Goal: Transaction & Acquisition: Download file/media

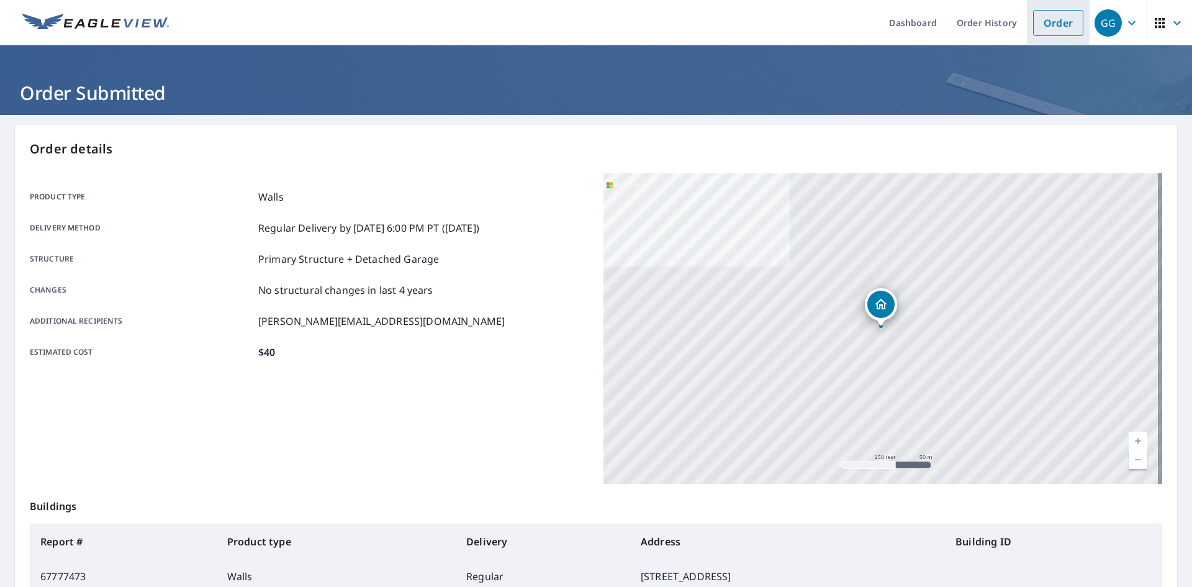
click at [1033, 16] on link "Order" at bounding box center [1058, 23] width 50 height 26
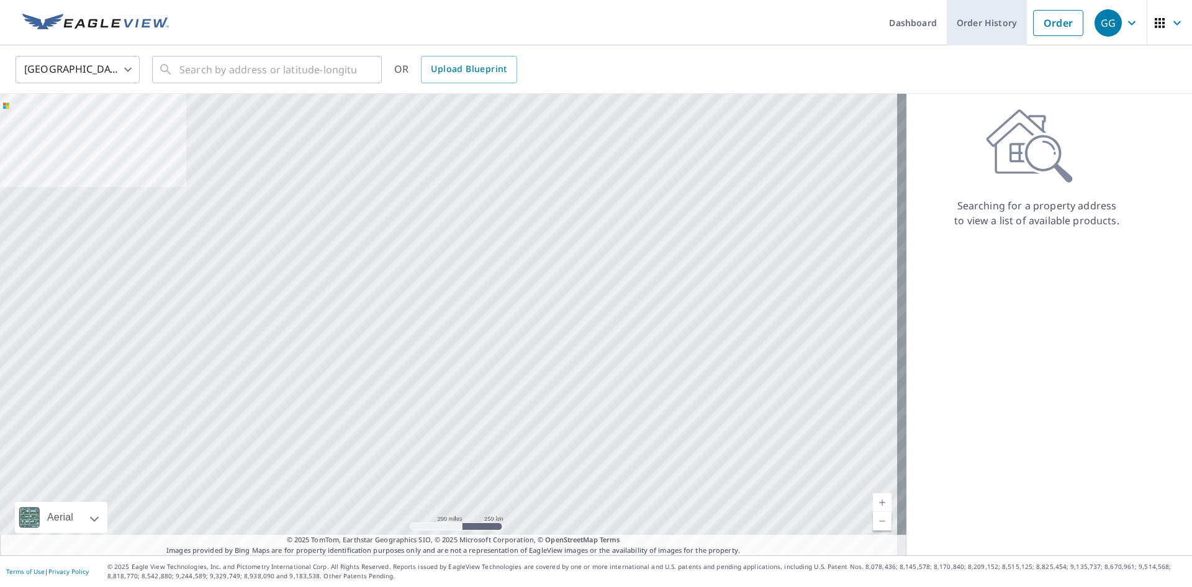
click at [962, 14] on link "Order History" at bounding box center [987, 22] width 80 height 45
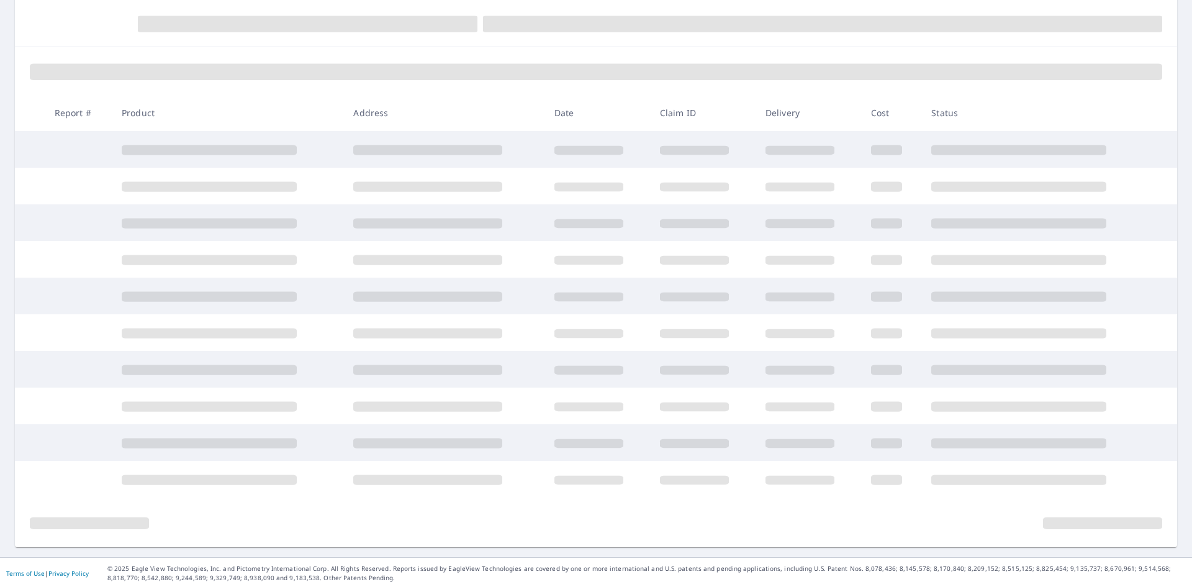
scroll to position [132, 0]
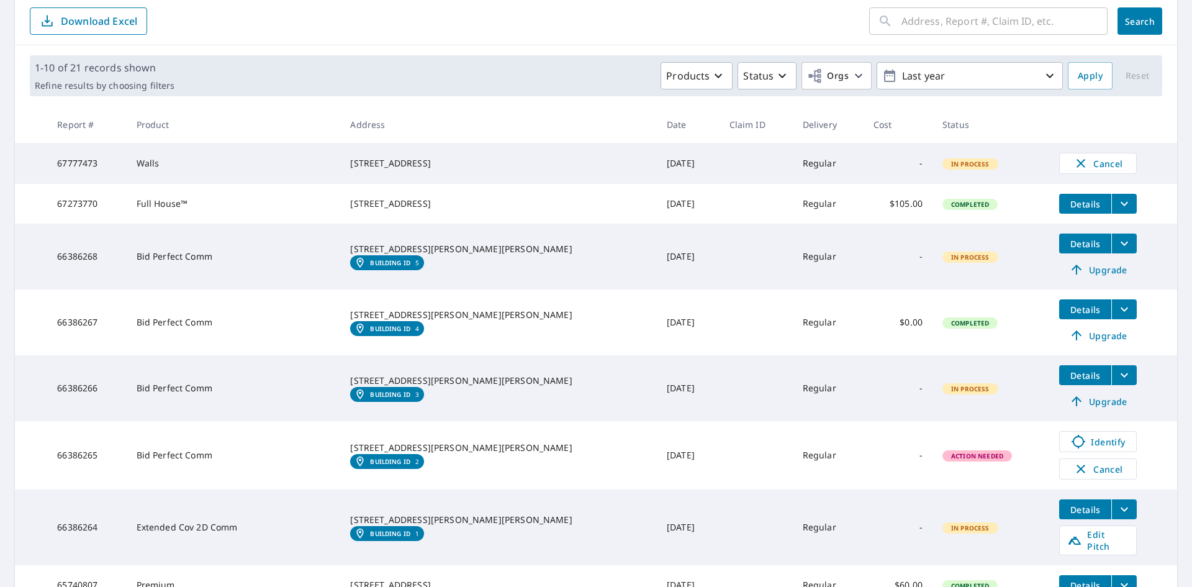
click at [1067, 250] on span "Details" at bounding box center [1085, 244] width 37 height 12
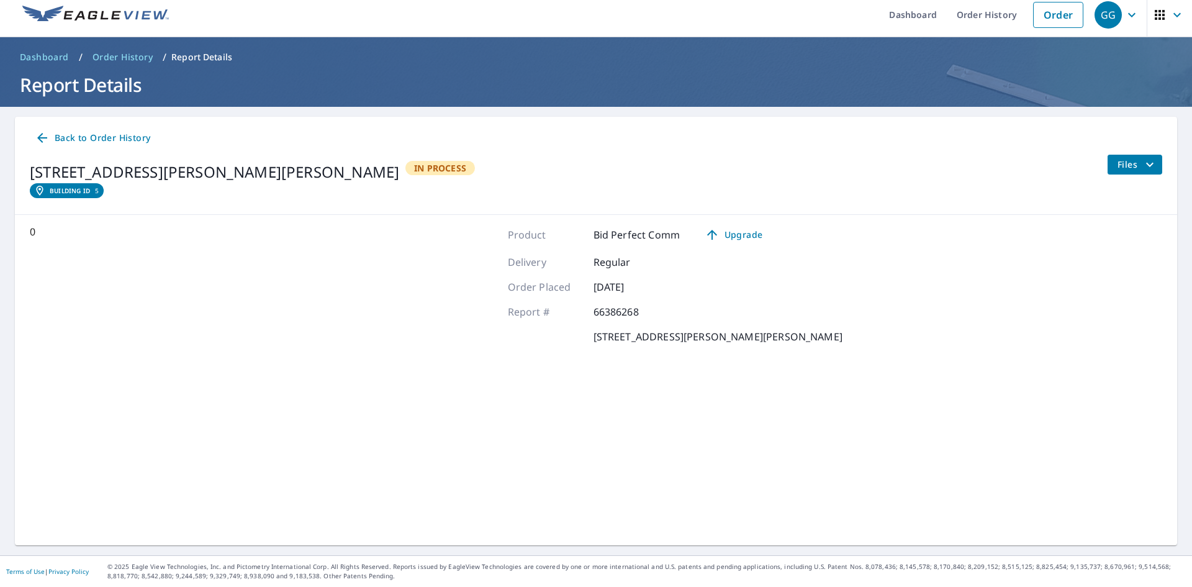
scroll to position [8, 0]
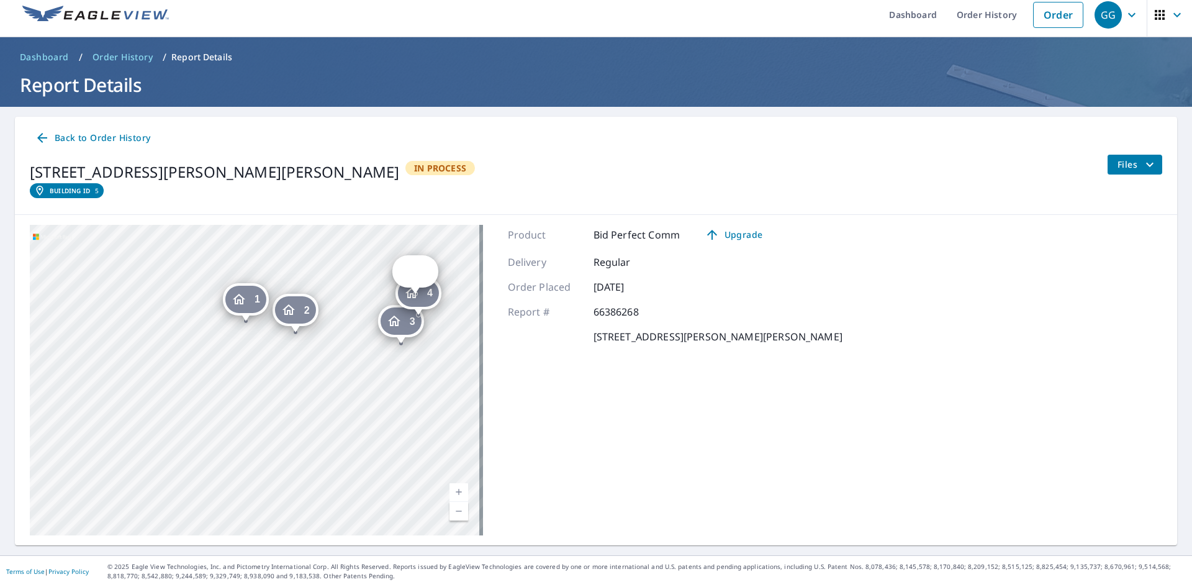
drag, startPoint x: 391, startPoint y: 327, endPoint x: 171, endPoint y: 373, distance: 225.2
click at [158, 390] on div "2 [STREET_ADDRESS][PERSON_NAME][PERSON_NAME] 3 4n982 [PERSON_NAME][STREET_ADDRE…" at bounding box center [256, 380] width 453 height 310
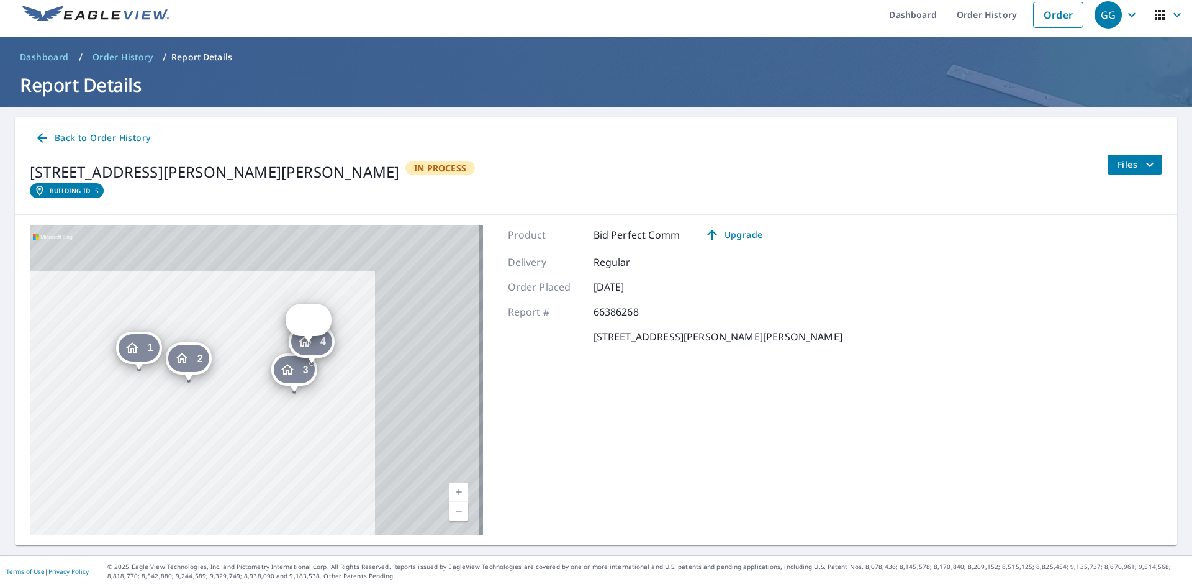
drag, startPoint x: 312, startPoint y: 404, endPoint x: 246, endPoint y: 417, distance: 67.6
click at [247, 417] on div "2 [STREET_ADDRESS][PERSON_NAME][PERSON_NAME] 3 4n982 [PERSON_NAME][STREET_ADDRE…" at bounding box center [256, 380] width 453 height 310
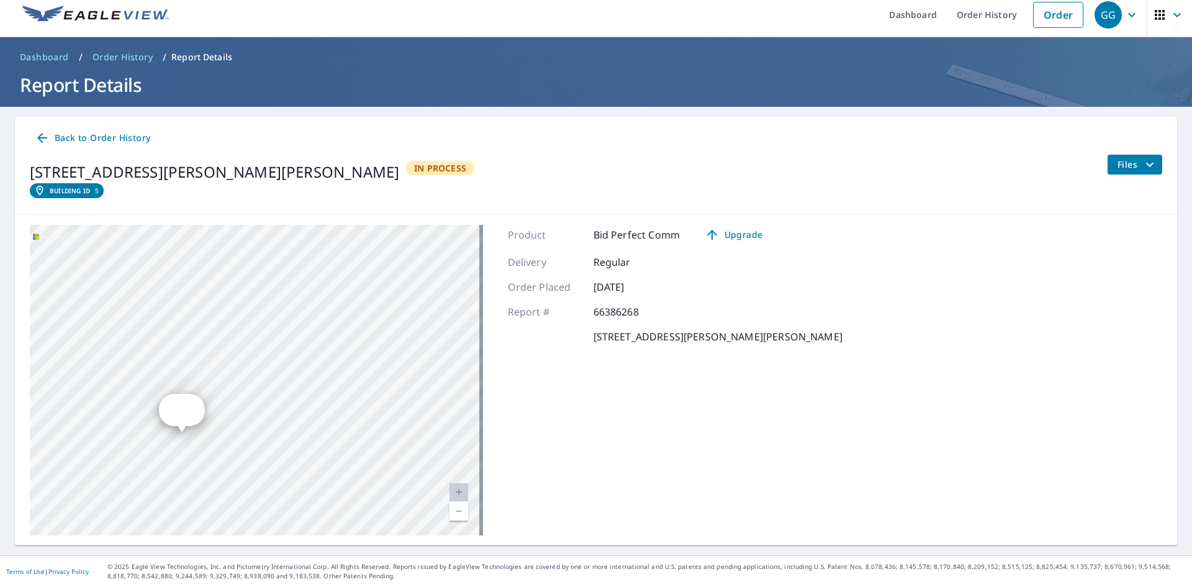
drag, startPoint x: 292, startPoint y: 376, endPoint x: 414, endPoint y: 308, distance: 139.8
click at [414, 308] on div "2 [STREET_ADDRESS][PERSON_NAME][PERSON_NAME] 3 4n982 [PERSON_NAME][STREET_ADDRE…" at bounding box center [256, 380] width 453 height 310
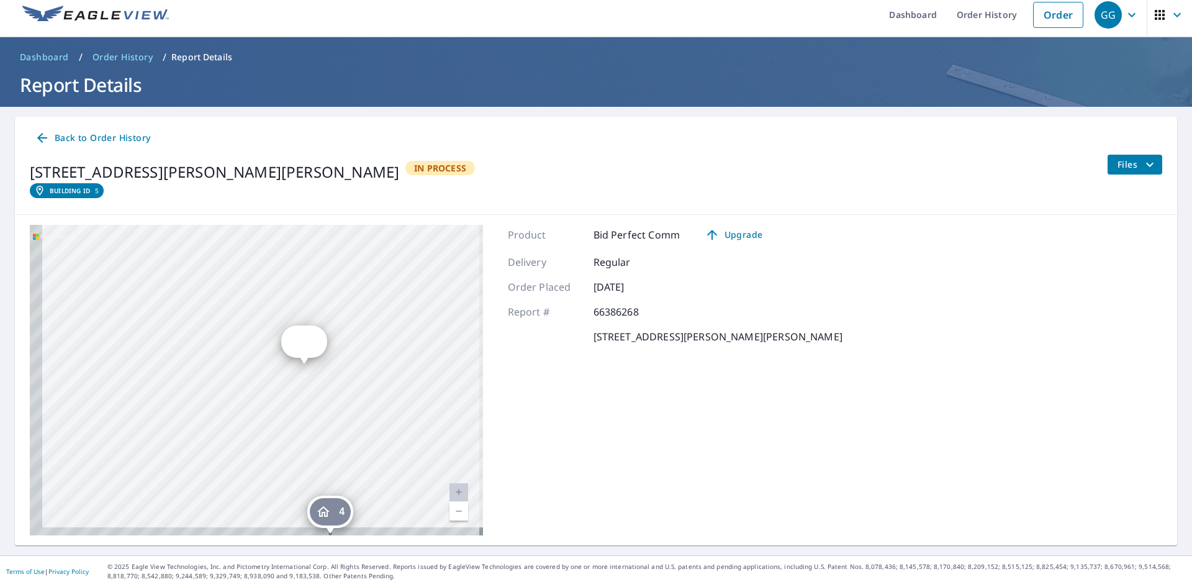
drag, startPoint x: 323, startPoint y: 368, endPoint x: 376, endPoint y: 338, distance: 60.1
click at [376, 338] on div "2 [STREET_ADDRESS][PERSON_NAME][PERSON_NAME] 3 4n982 [PERSON_NAME][STREET_ADDRE…" at bounding box center [256, 380] width 453 height 310
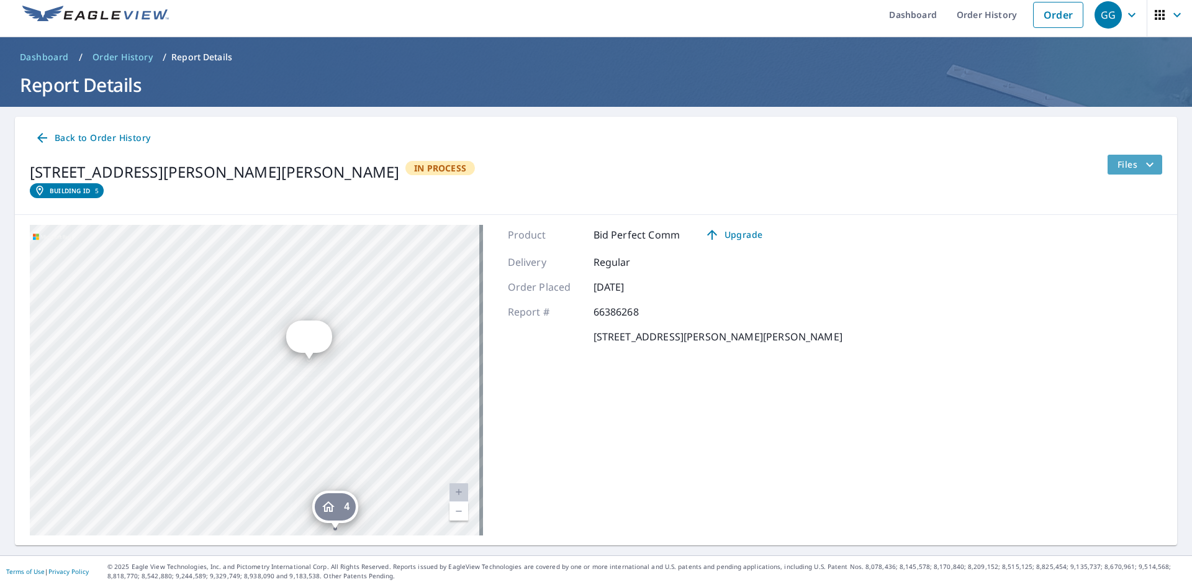
click at [1118, 165] on span "Files" at bounding box center [1138, 164] width 40 height 15
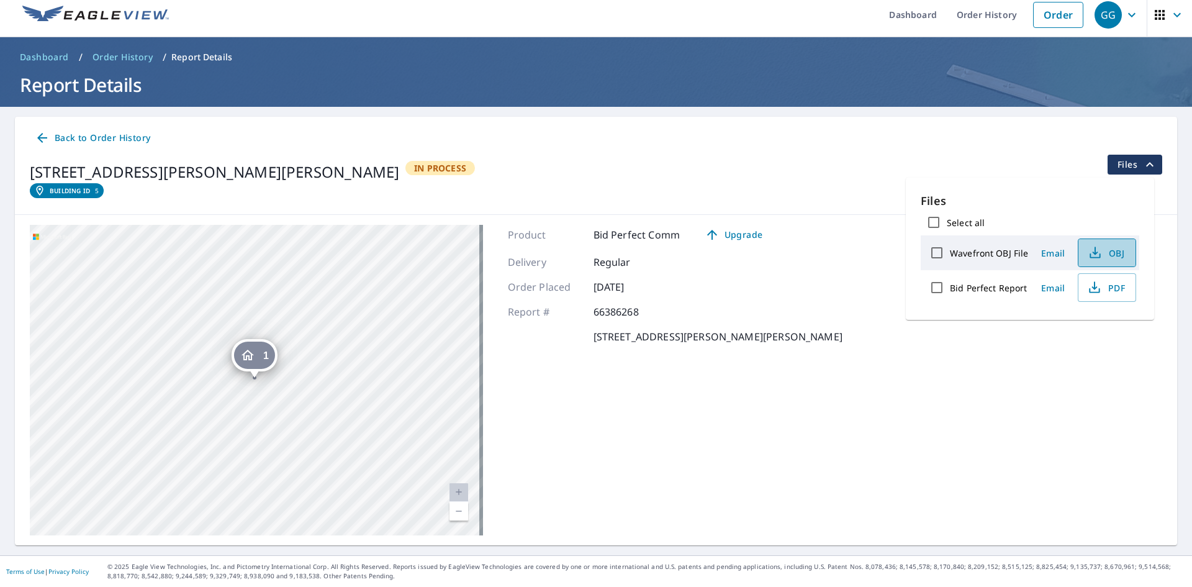
click at [1102, 252] on span "OBJ" at bounding box center [1106, 252] width 40 height 15
drag, startPoint x: 856, startPoint y: 157, endPoint x: 866, endPoint y: 178, distance: 23.6
click at [856, 157] on div "[STREET_ADDRESS][PERSON_NAME][PERSON_NAME] Building ID 5 In Process Files" at bounding box center [596, 180] width 1133 height 50
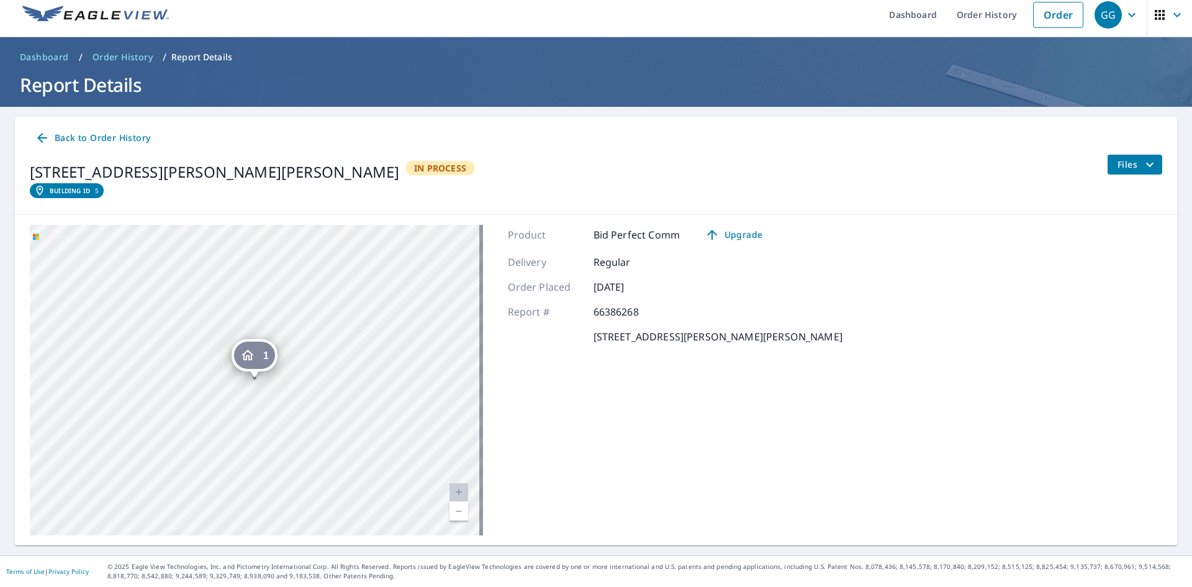
click at [1107, 155] on button "Files" at bounding box center [1134, 165] width 55 height 20
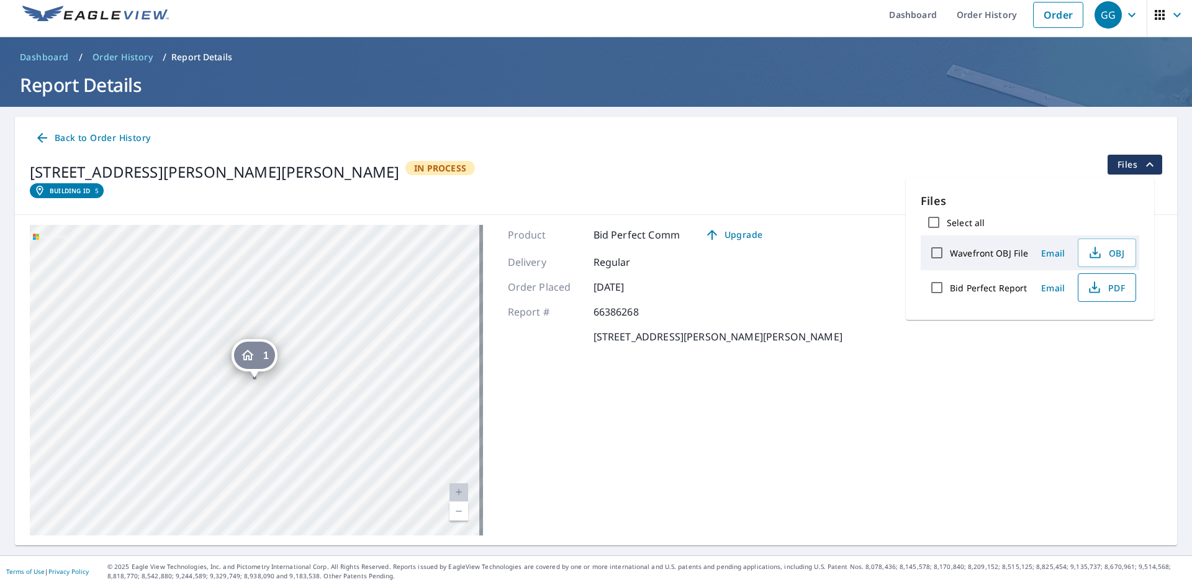
click at [1096, 296] on button "PDF" at bounding box center [1107, 287] width 58 height 29
